Goal: Task Accomplishment & Management: Manage account settings

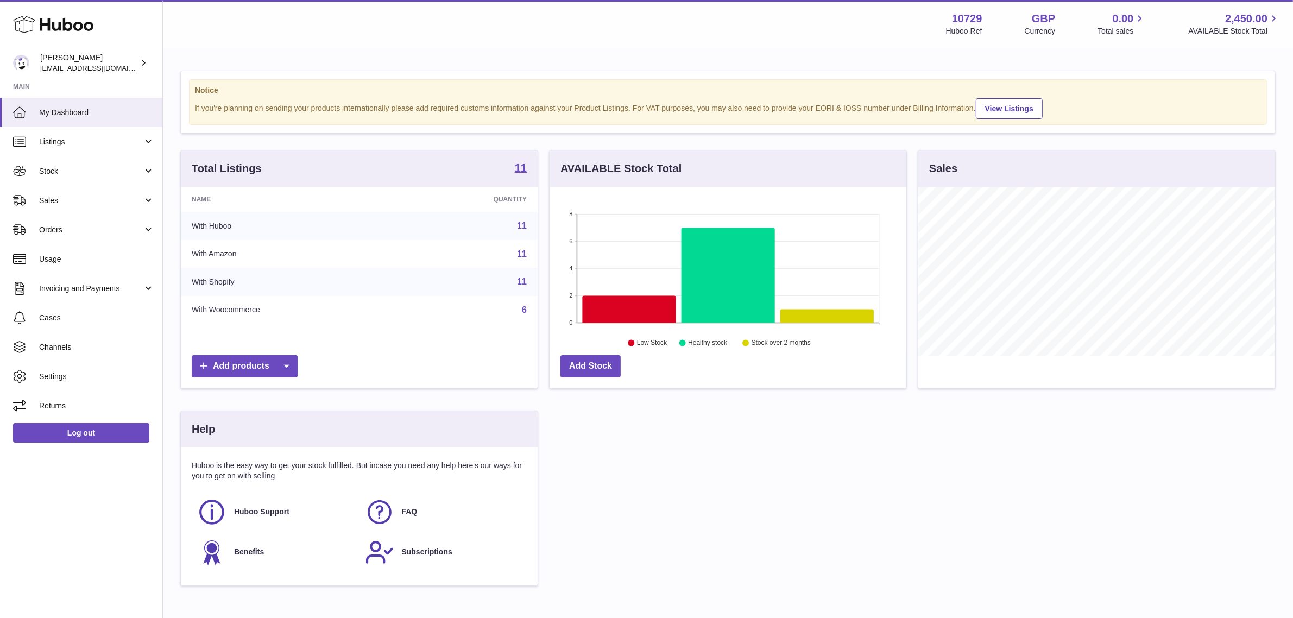
scroll to position [169, 357]
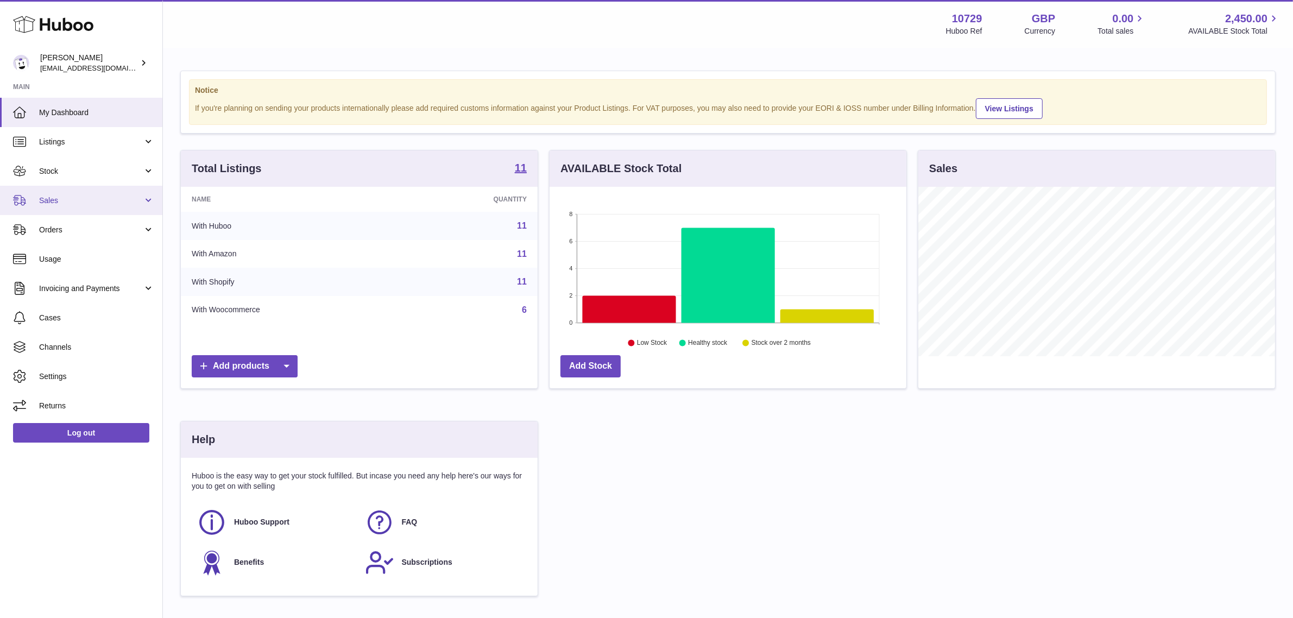
click at [99, 196] on span "Sales" at bounding box center [91, 201] width 104 height 10
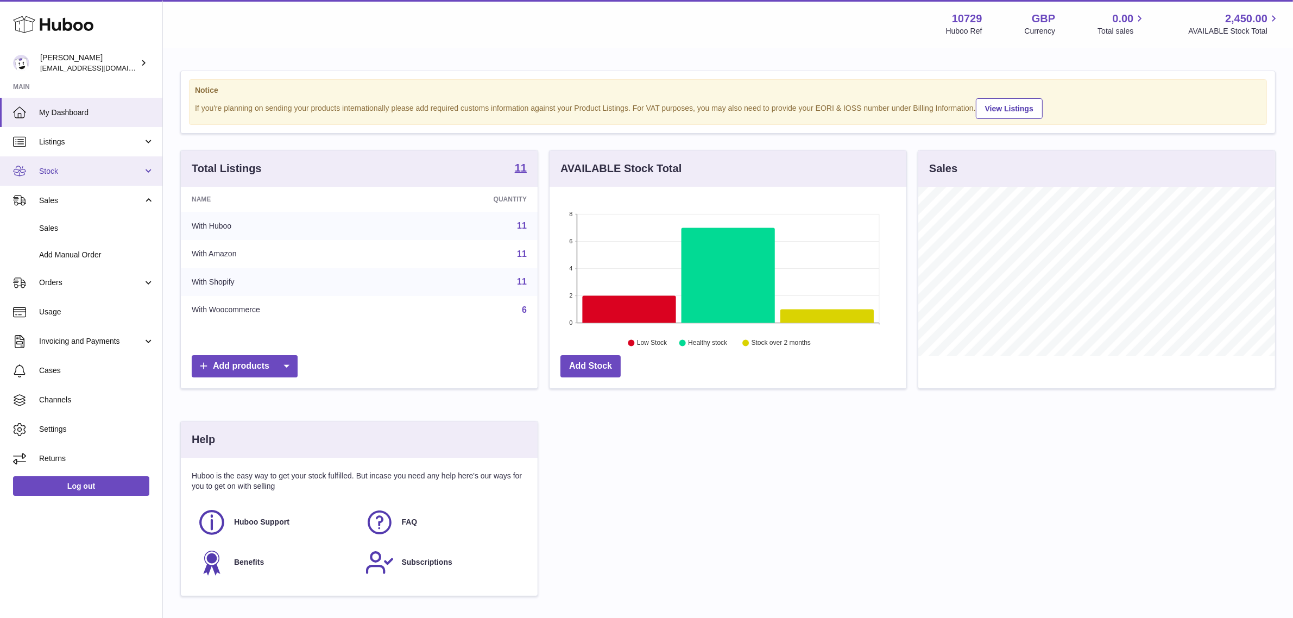
click at [93, 166] on span "Stock" at bounding box center [91, 171] width 104 height 10
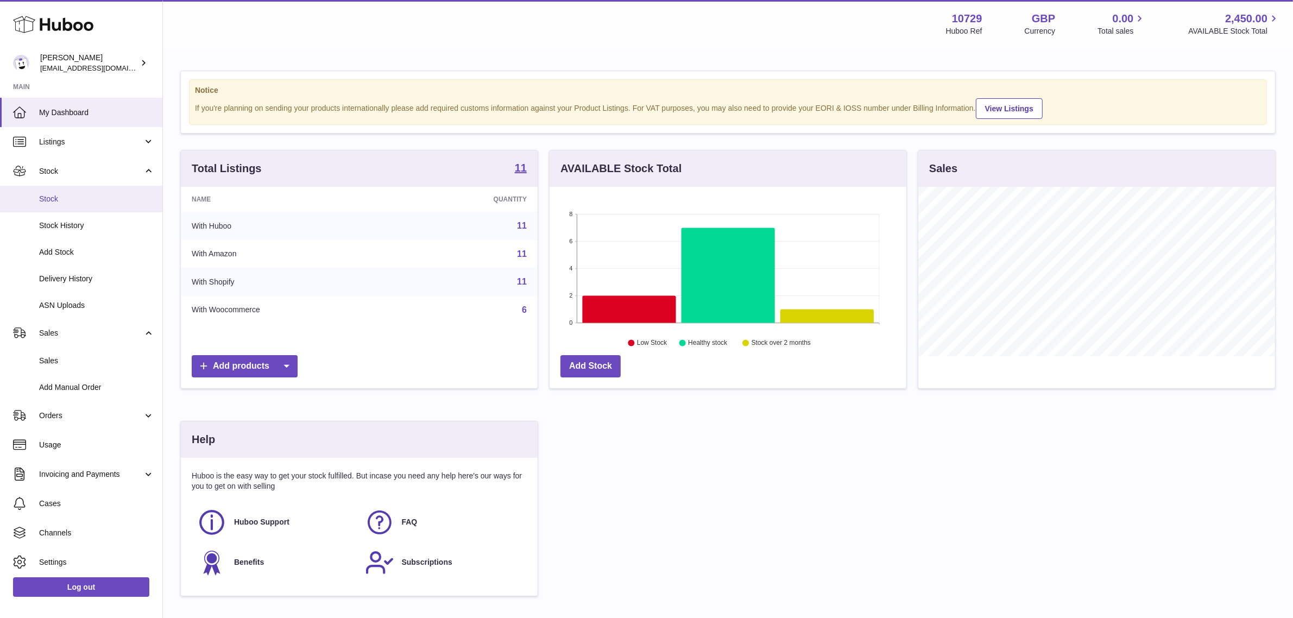
click at [88, 188] on link "Stock" at bounding box center [81, 199] width 162 height 27
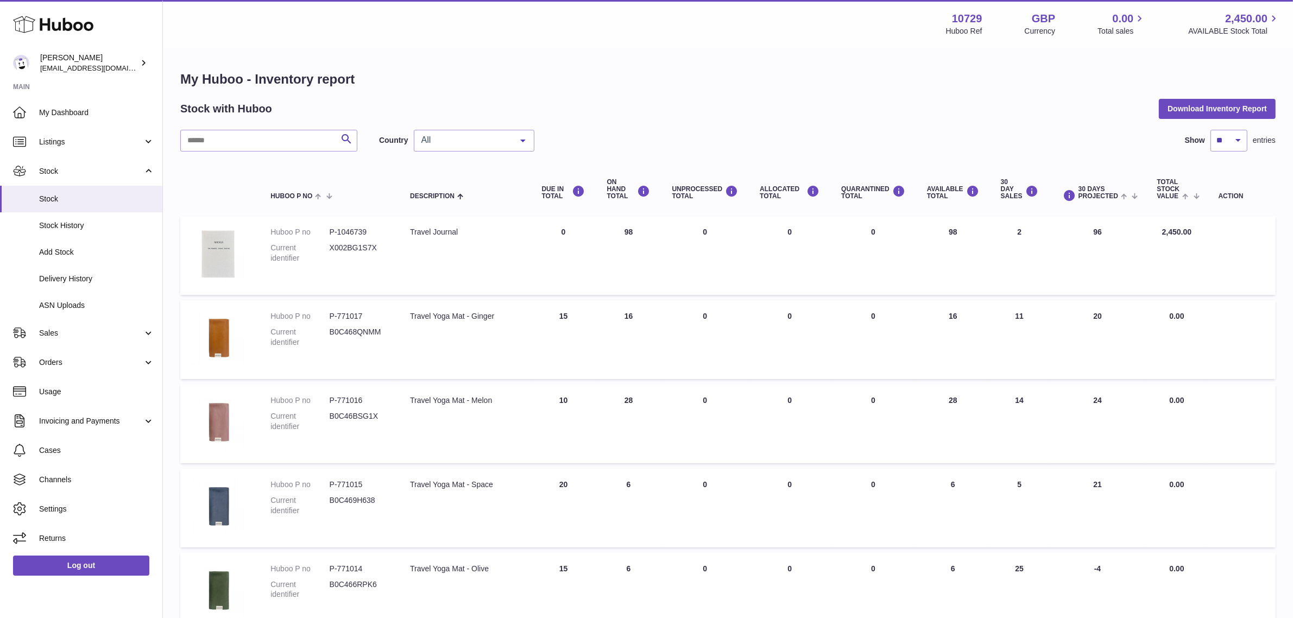
click at [486, 147] on div "All" at bounding box center [474, 141] width 121 height 22
click at [470, 198] on span "NL" at bounding box center [473, 206] width 119 height 22
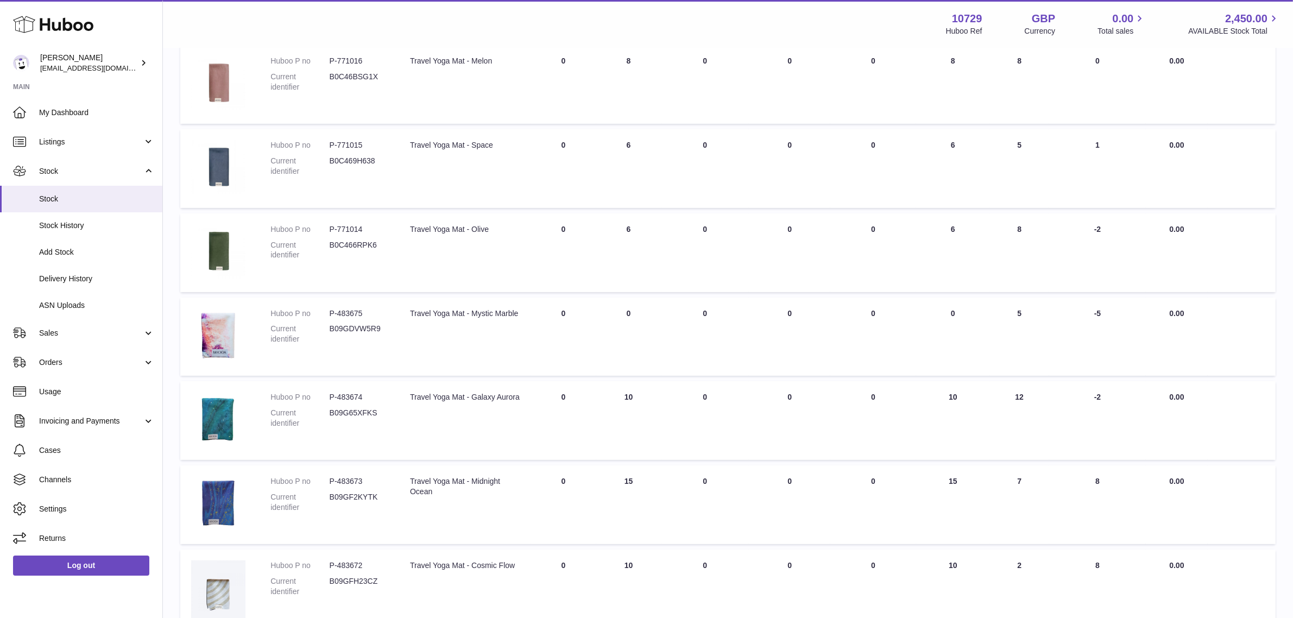
scroll to position [568, 0]
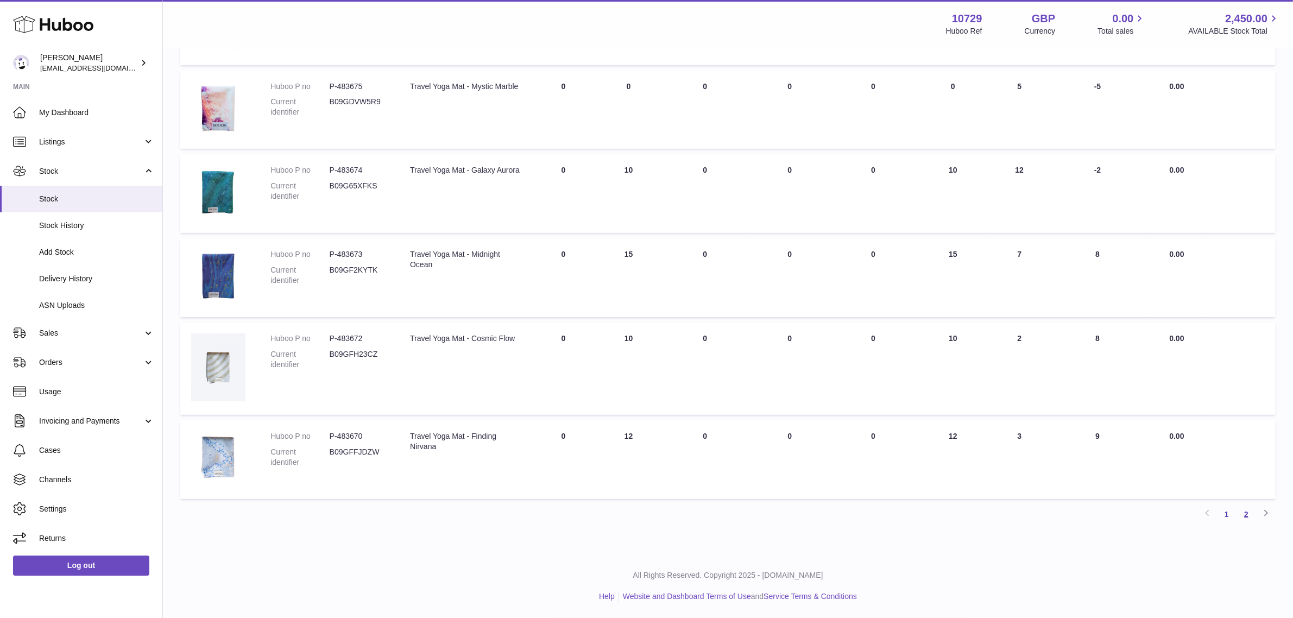
click at [1248, 517] on link "2" at bounding box center [1247, 515] width 20 height 20
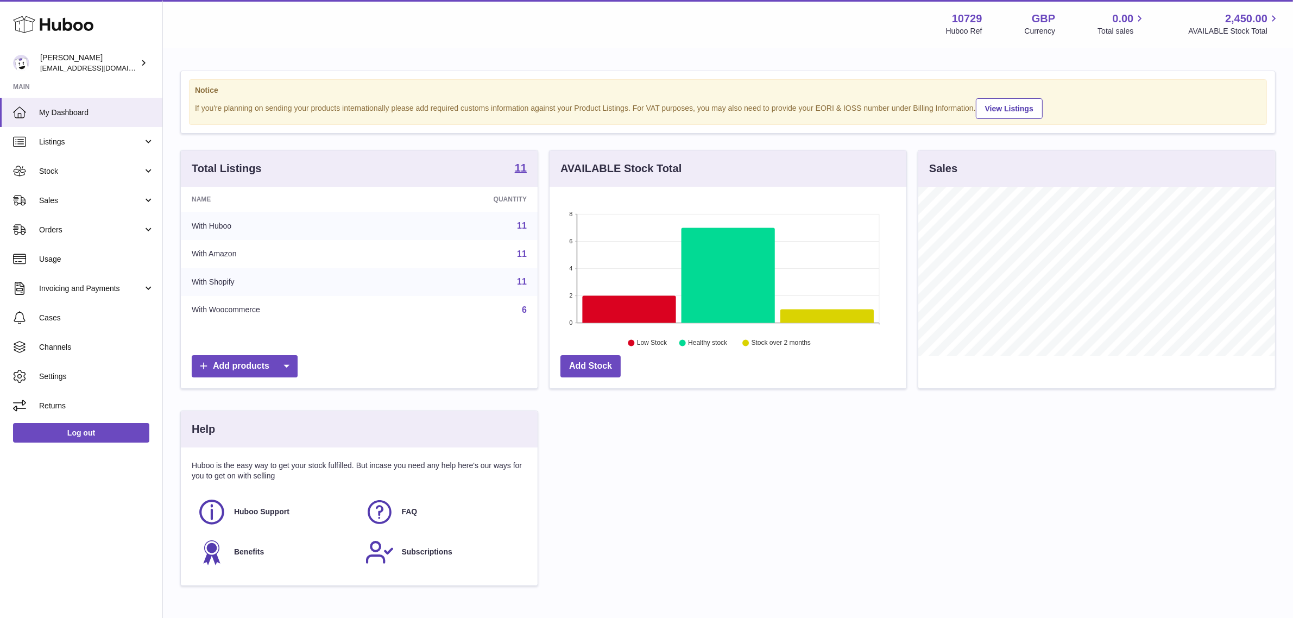
scroll to position [169, 357]
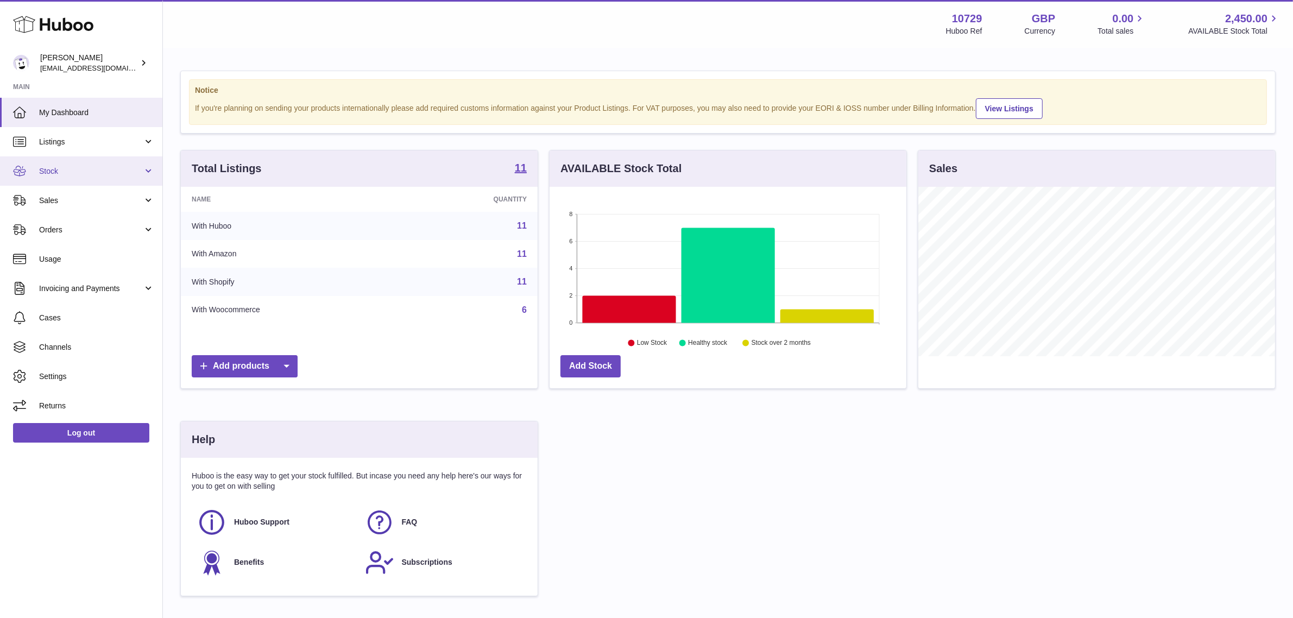
click at [111, 178] on link "Stock" at bounding box center [81, 170] width 162 height 29
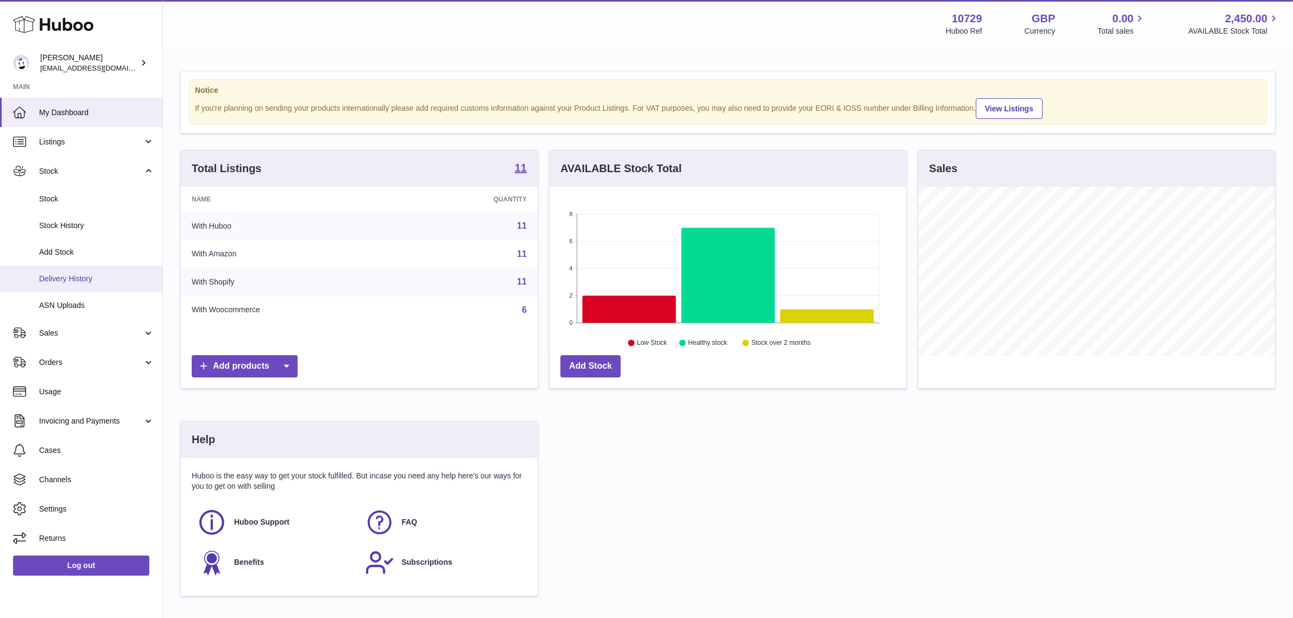
click at [104, 269] on link "Delivery History" at bounding box center [81, 279] width 162 height 27
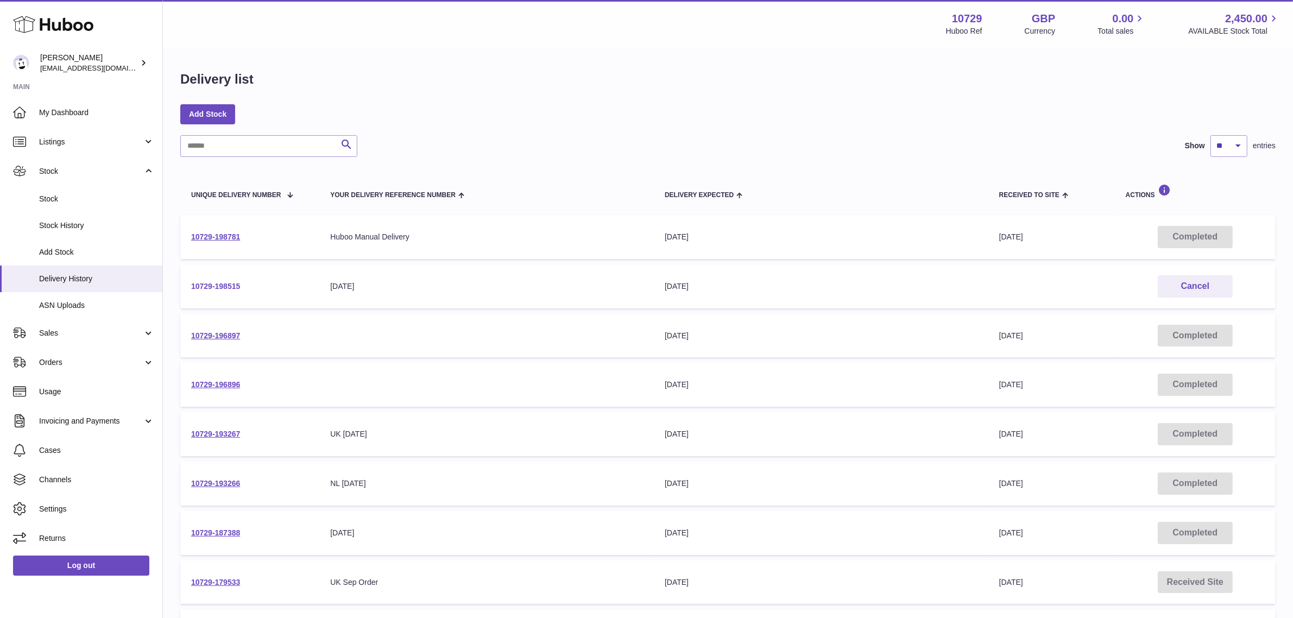
click at [226, 289] on link "10729-198515" at bounding box center [215, 286] width 49 height 9
click at [217, 234] on link "10729-198781" at bounding box center [215, 236] width 49 height 9
click at [216, 110] on link "Add Stock" at bounding box center [207, 114] width 55 height 20
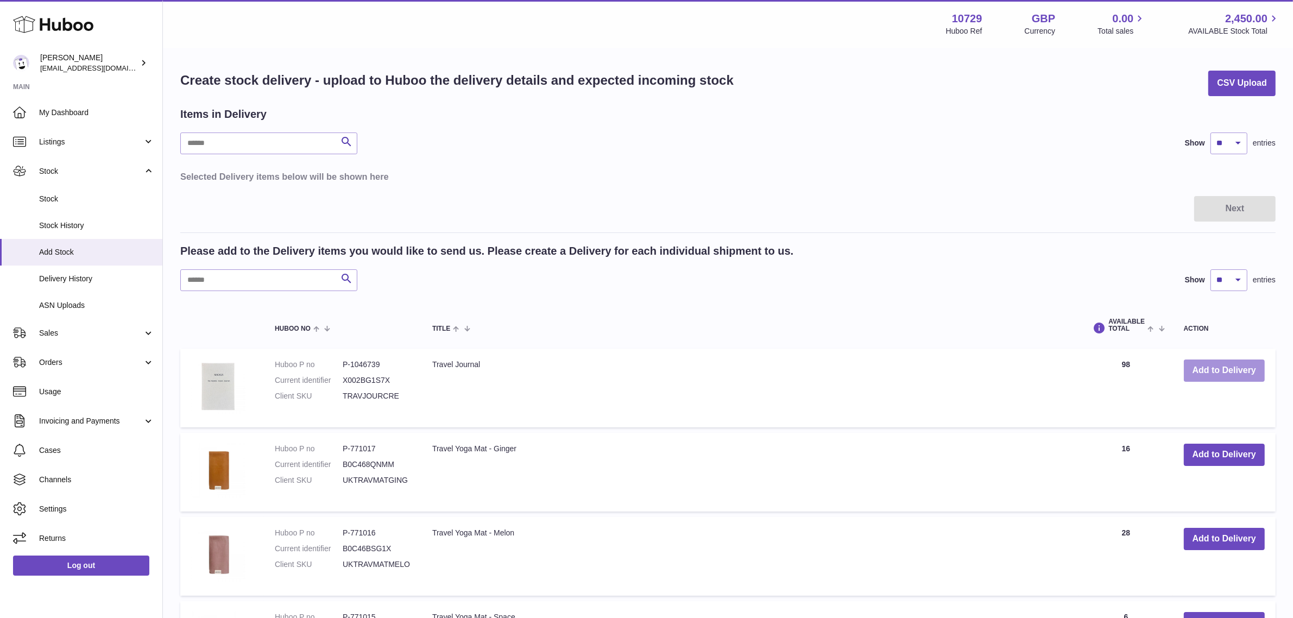
click at [1230, 371] on button "Add to Delivery" at bounding box center [1224, 371] width 81 height 22
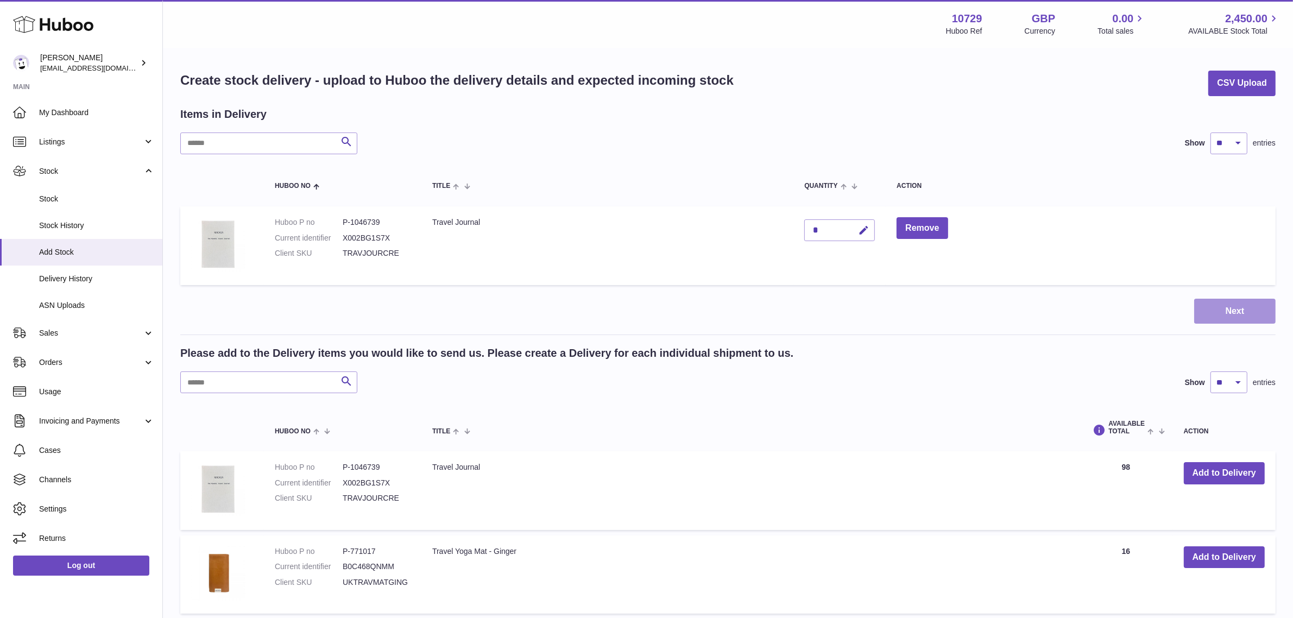
click at [1226, 318] on button "Next" at bounding box center [1234, 312] width 81 height 26
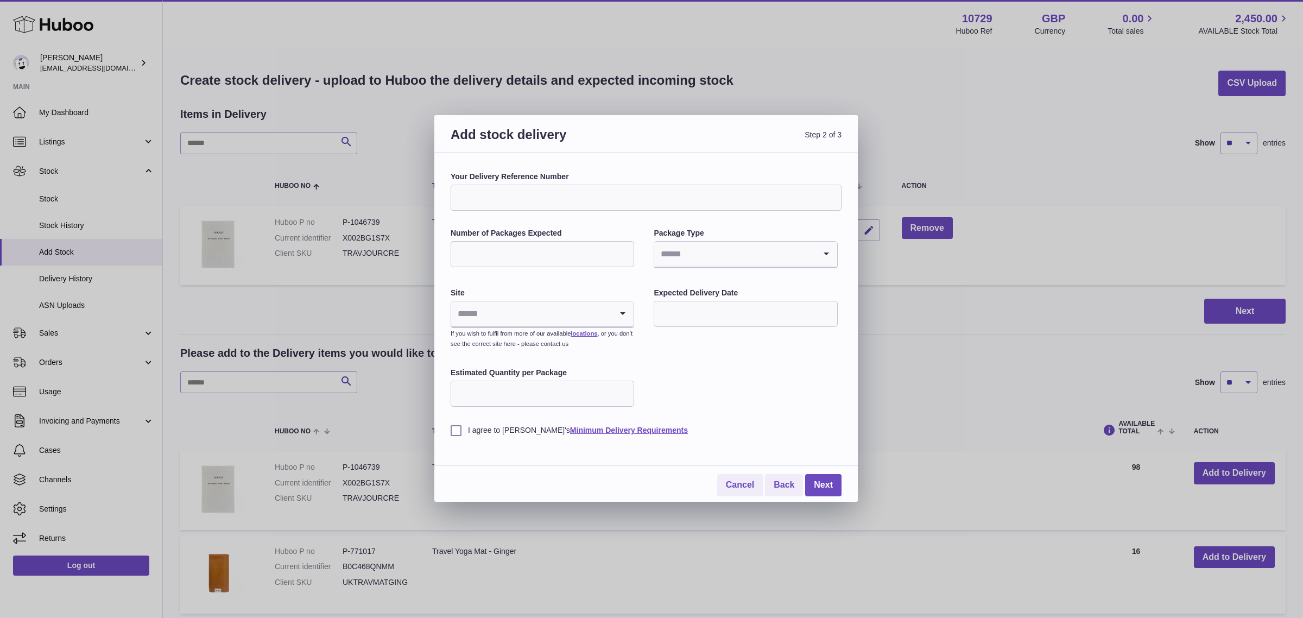
click at [521, 261] on input "Number of Packages Expected" at bounding box center [543, 254] width 184 height 26
click at [520, 234] on label "Number of Packages Expected" at bounding box center [543, 233] width 184 height 10
click at [520, 241] on input "Number of Packages Expected" at bounding box center [543, 254] width 184 height 26
click at [494, 304] on input "Search for option" at bounding box center [531, 313] width 161 height 25
click at [704, 375] on div "Your Delivery Reference Number Number of Packages Expected Package Type Loading…" at bounding box center [646, 304] width 391 height 264
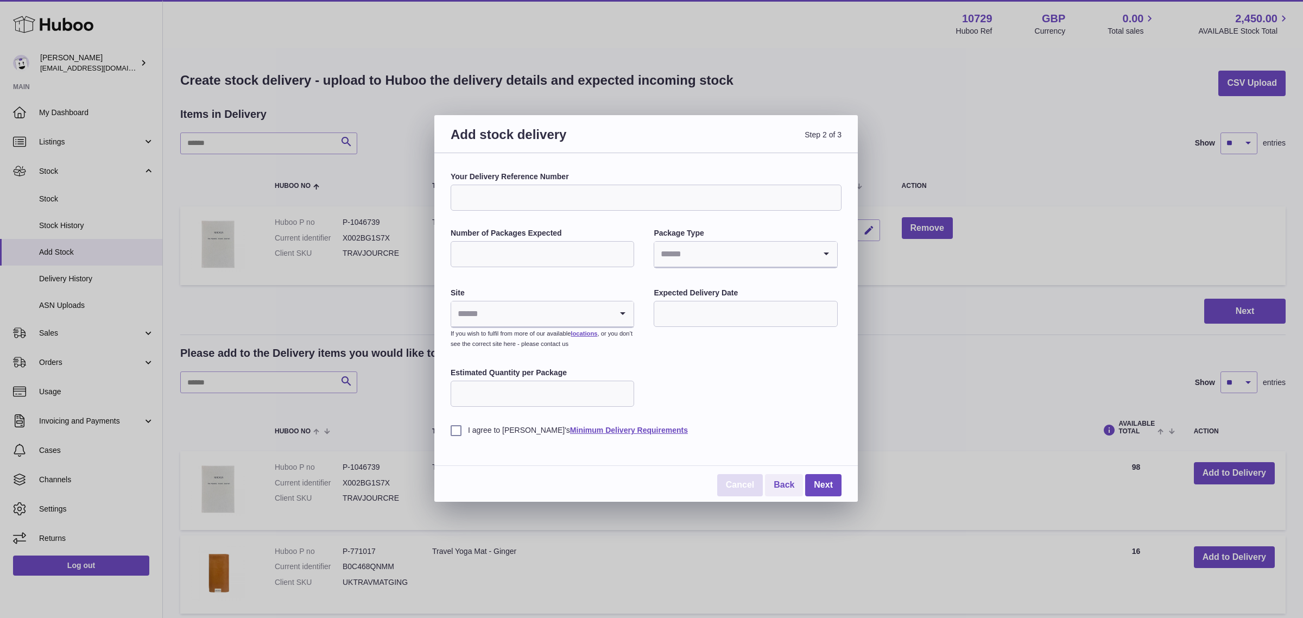
click at [742, 484] on link "Cancel" at bounding box center [740, 485] width 46 height 22
